Goal: Register for event/course: Sign up to attend an event or enroll in a course

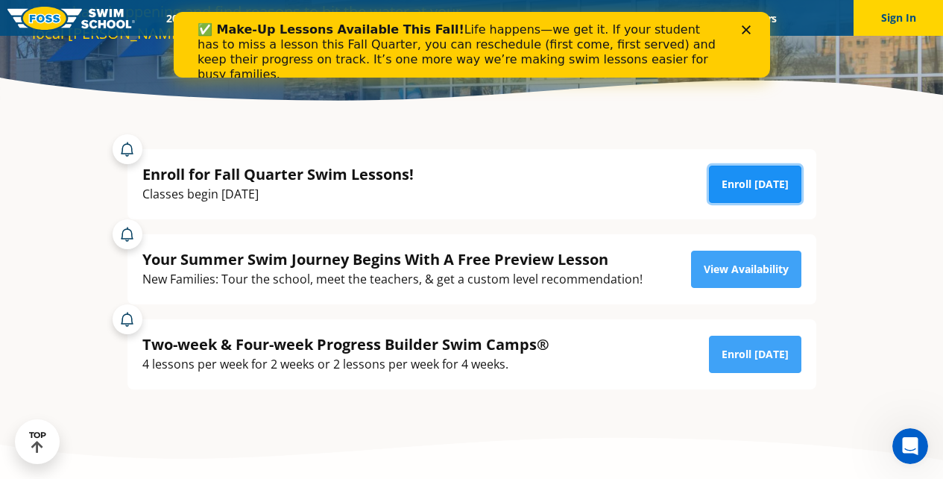
click at [754, 190] on link "Enroll Today" at bounding box center [755, 183] width 92 height 37
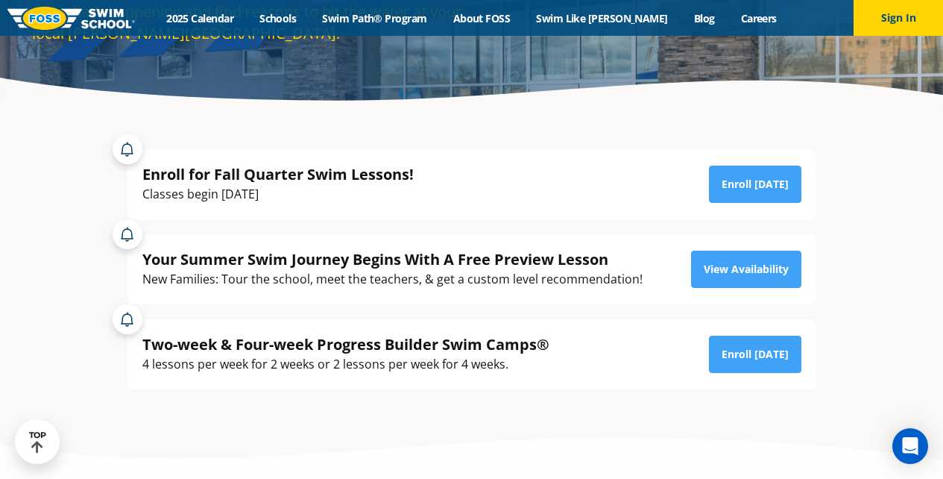
click at [422, 10] on div "Menu 2025 Calendar Schools Swim Path® Program About FOSS Swim Like Regan Blog C…" at bounding box center [471, 18] width 943 height 36
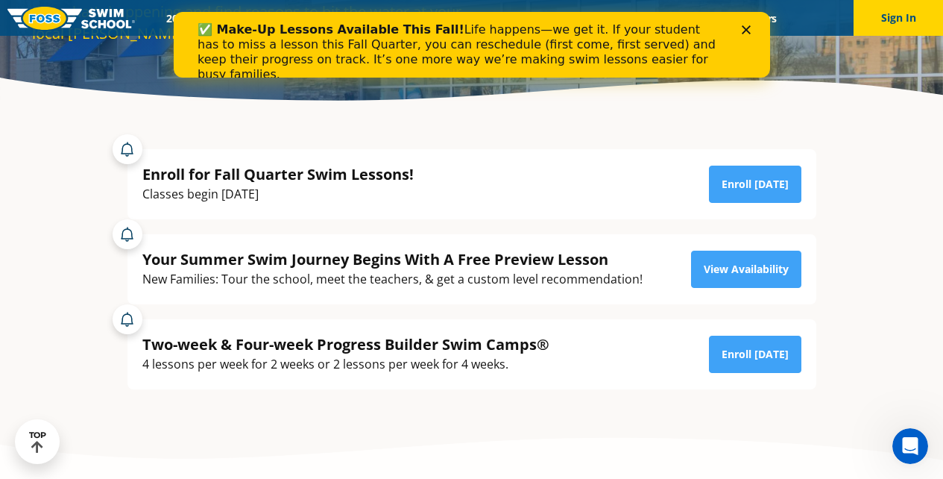
click at [746, 30] on polygon "Close" at bounding box center [745, 29] width 9 height 9
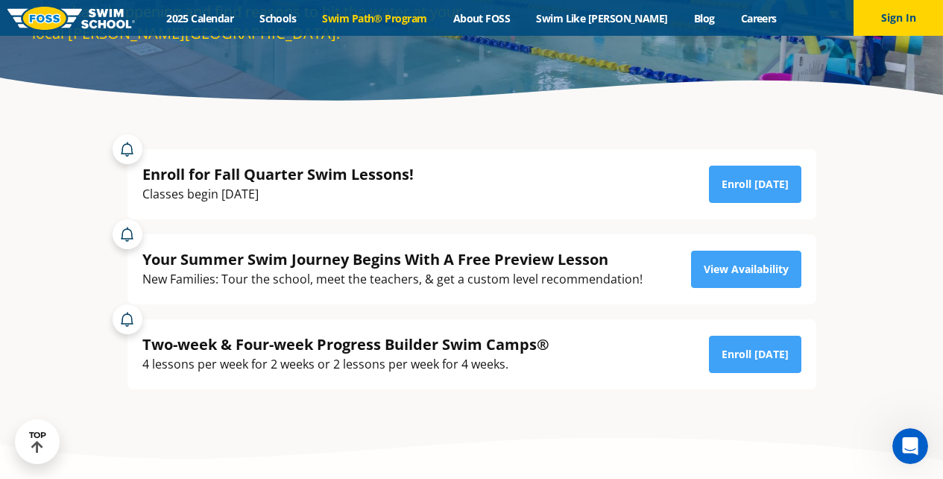
click at [418, 19] on link "Swim Path® Program" at bounding box center [374, 18] width 130 height 14
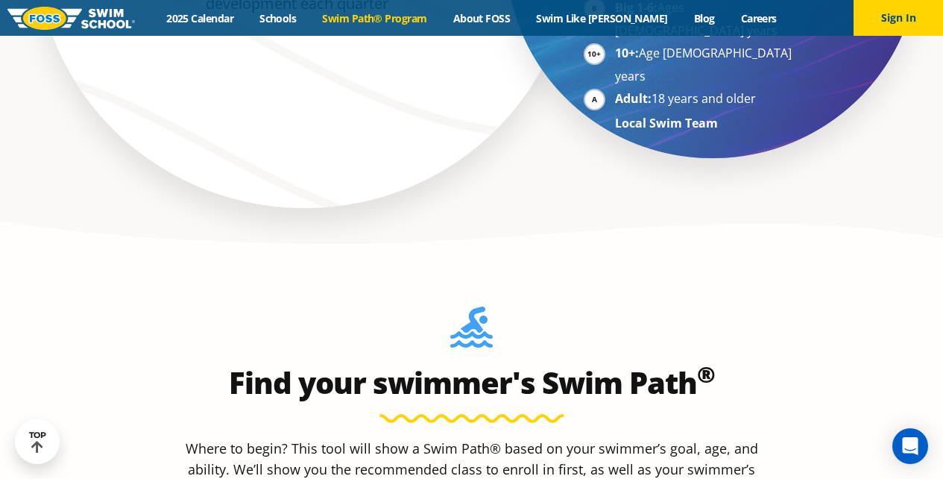
scroll to position [1037, 0]
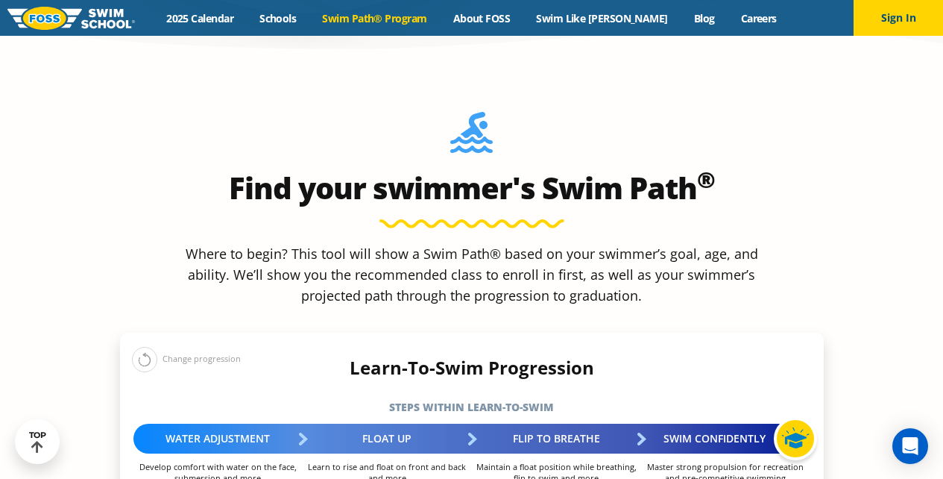
scroll to position [1233, 0]
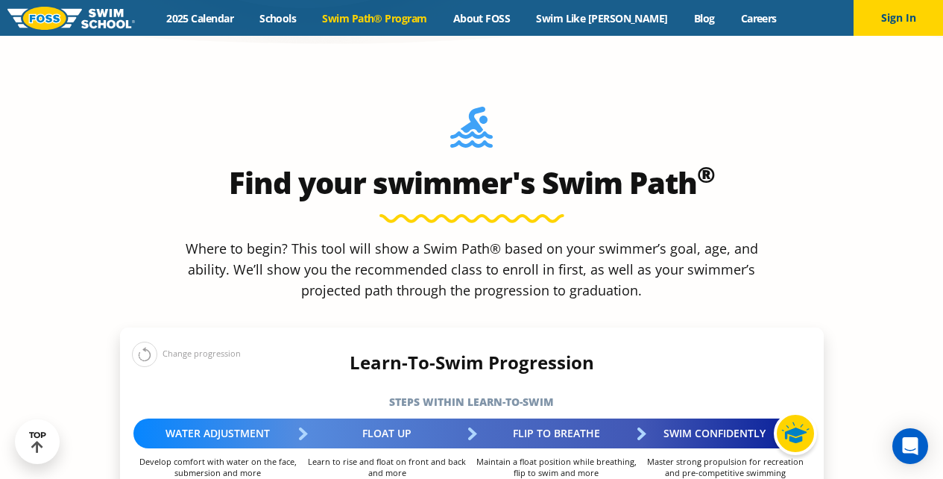
select select "1-year"
select select "1-year-comfortable-with-water-poured-over-their-head-but-not-eyes-and-ears"
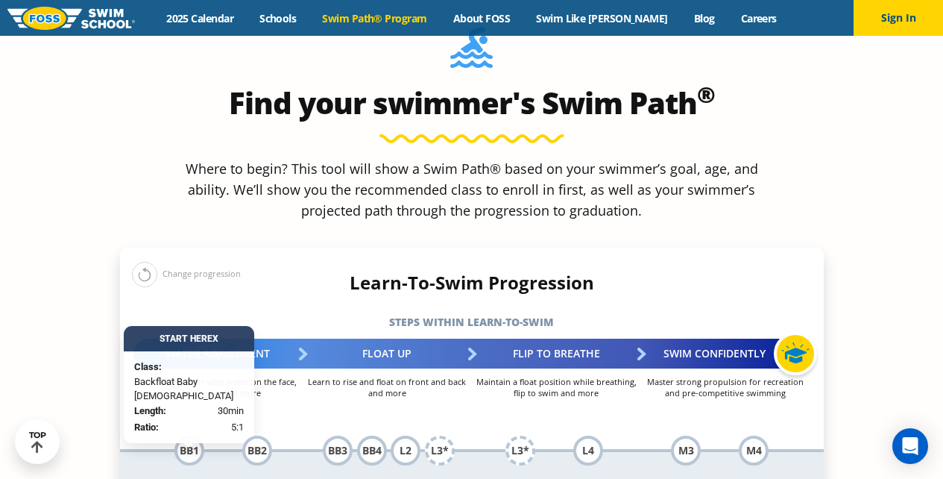
scroll to position [1330, 0]
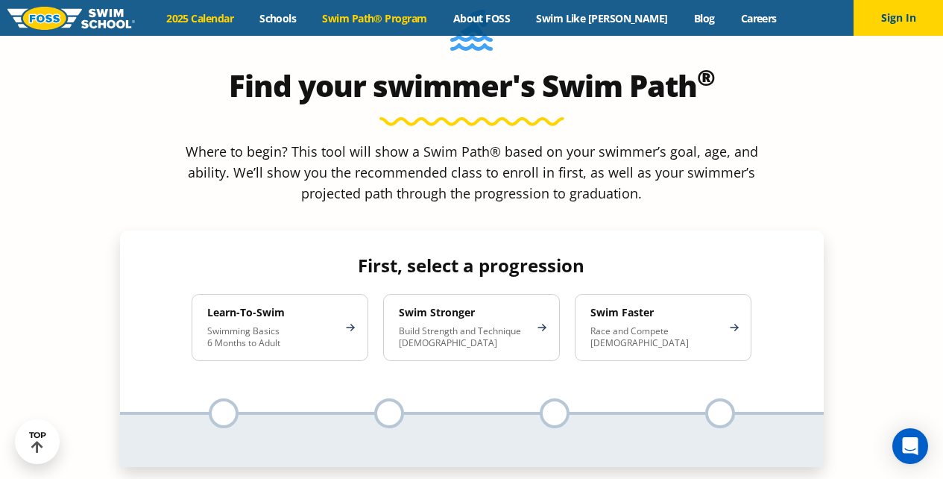
click at [229, 13] on link "2025 Calendar" at bounding box center [200, 18] width 93 height 14
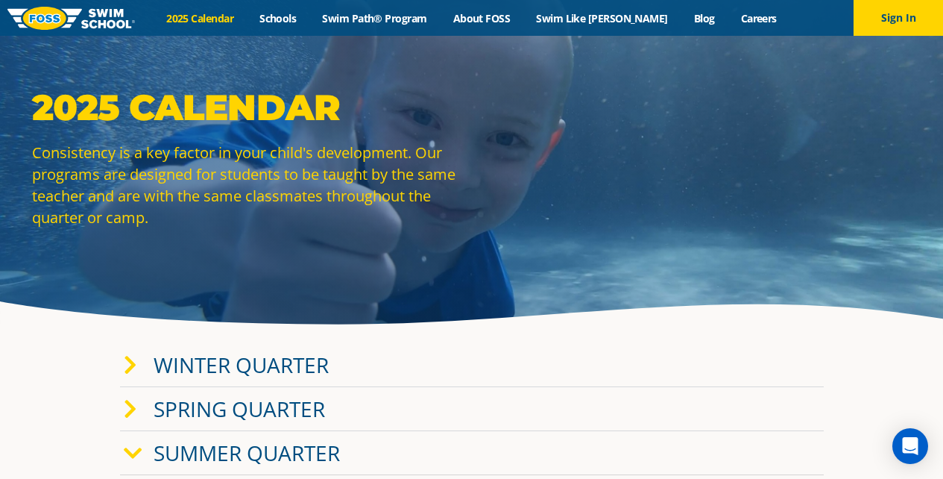
click at [312, 5] on div "Menu 2025 Calendar Schools Swim Path® Program About FOSS Swim Like Regan Blog C…" at bounding box center [471, 18] width 943 height 36
click at [309, 13] on link "Schools" at bounding box center [278, 18] width 63 height 14
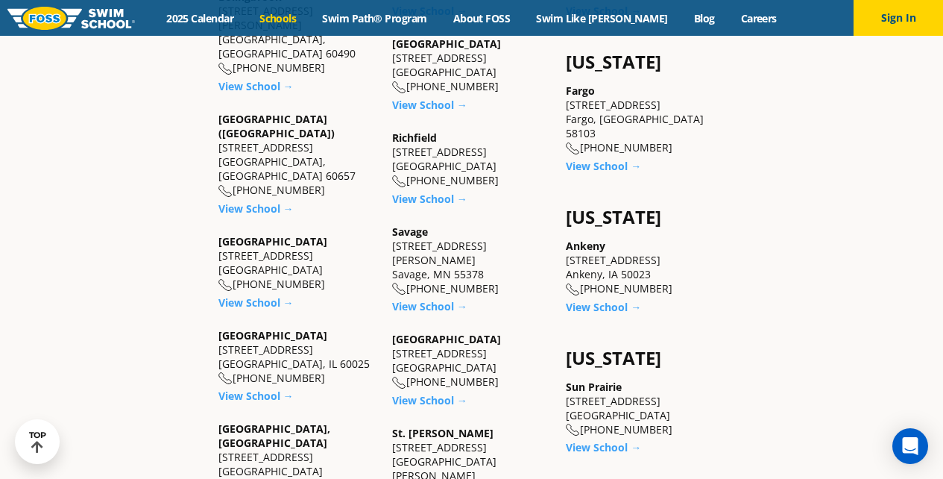
scroll to position [1002, 0]
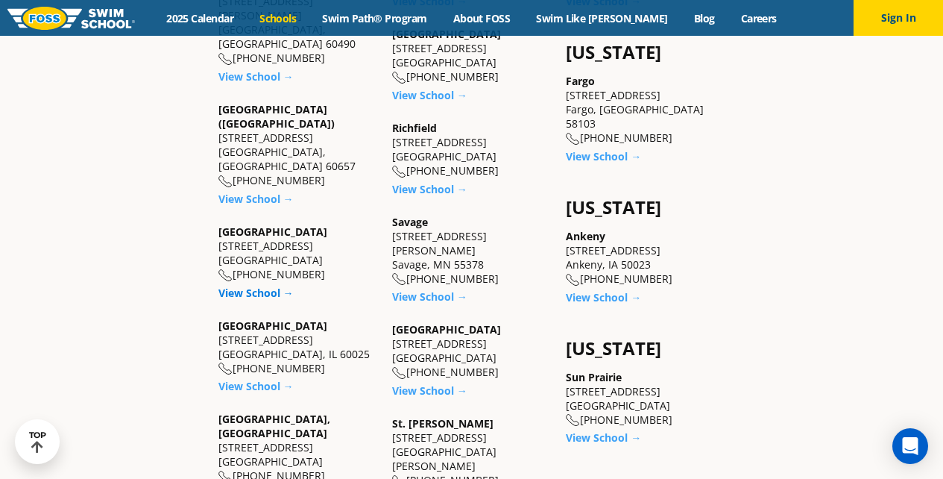
click at [218, 286] on link "View School →" at bounding box center [255, 293] width 75 height 14
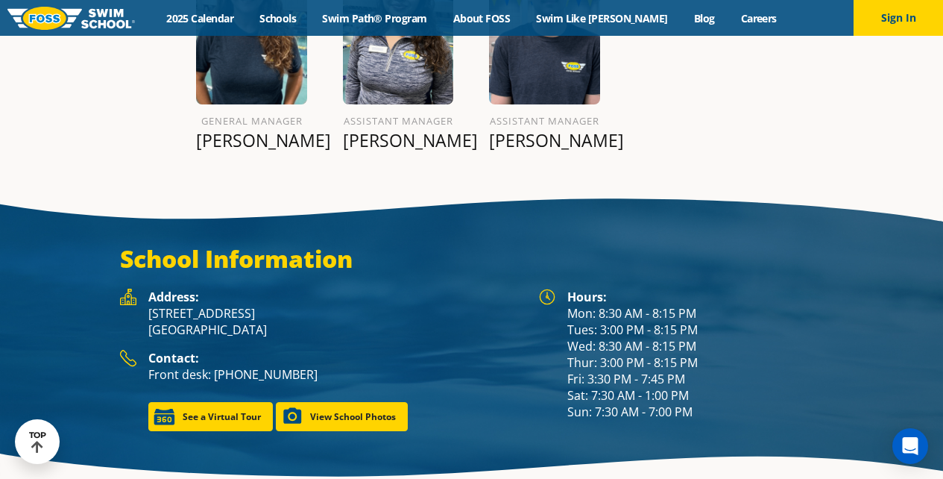
scroll to position [1863, 0]
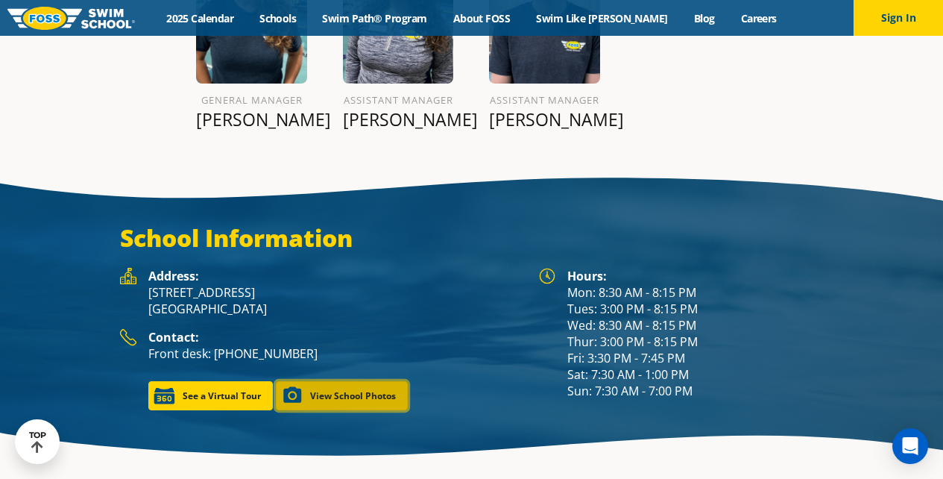
click at [354, 382] on link "View School Photos" at bounding box center [342, 395] width 132 height 29
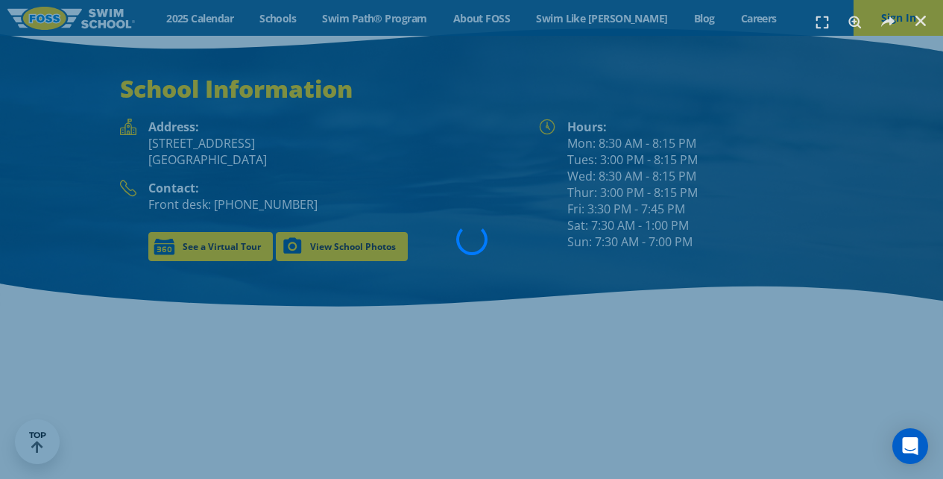
scroll to position [2033, 0]
